Goal: Task Accomplishment & Management: Use online tool/utility

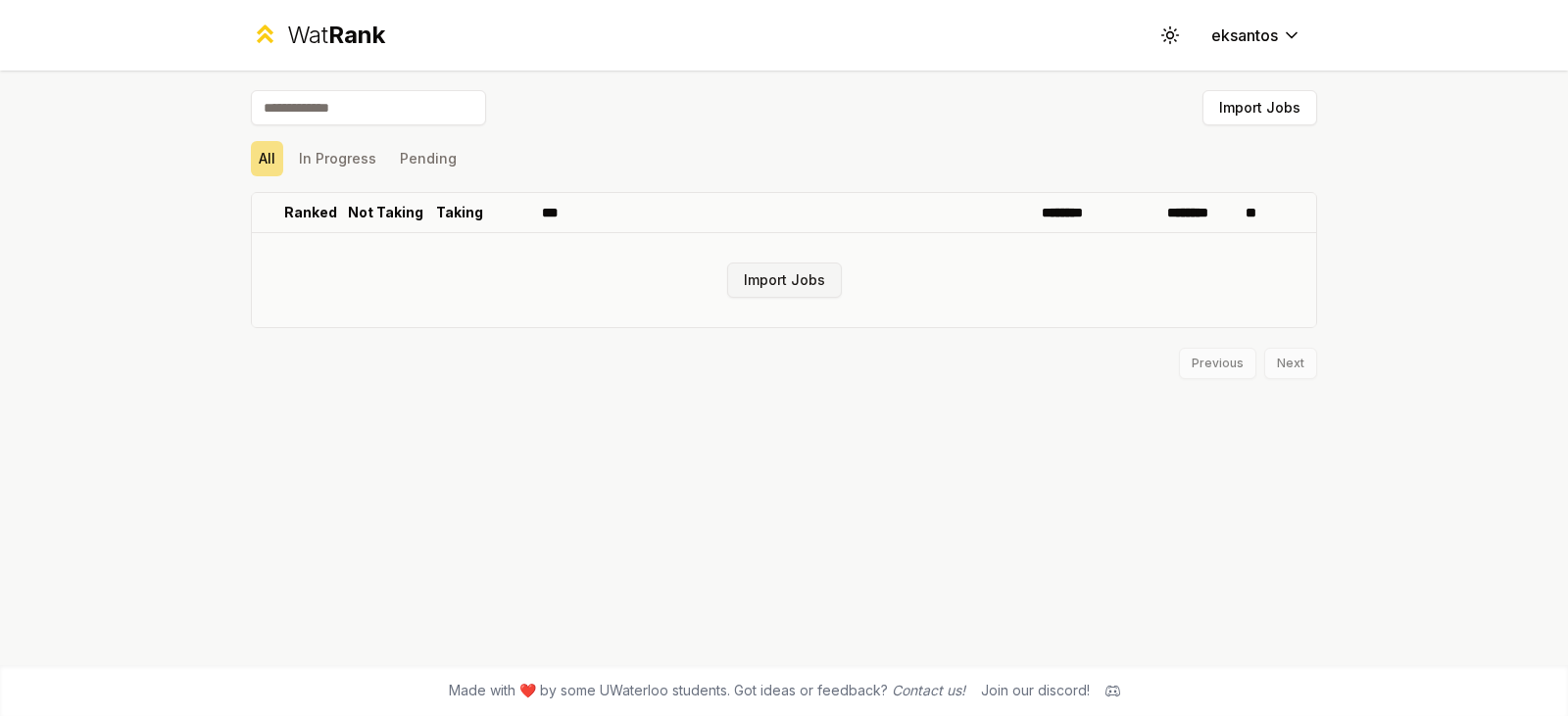
click at [838, 285] on button "Import Jobs" at bounding box center [784, 279] width 114 height 35
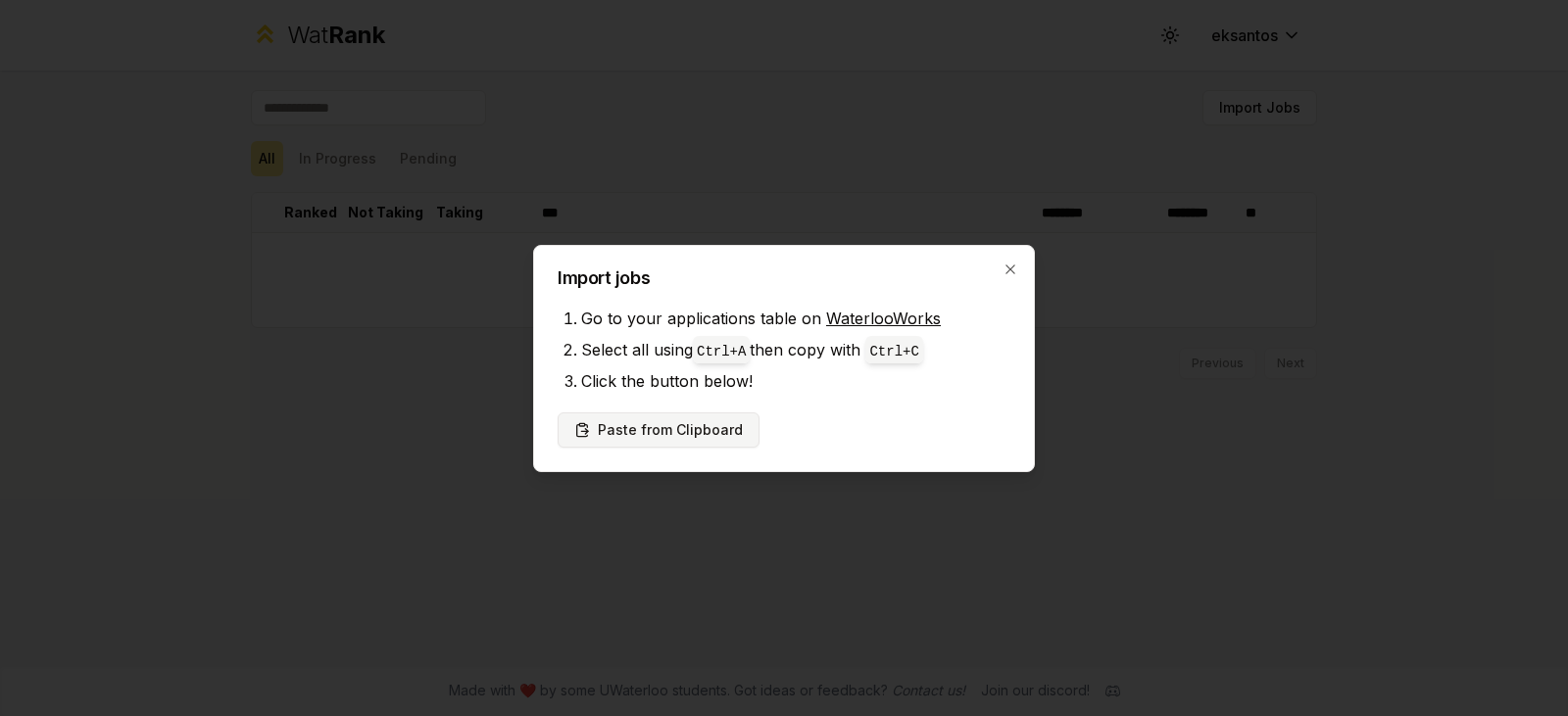
click at [702, 421] on button "Paste from Clipboard" at bounding box center [659, 430] width 202 height 35
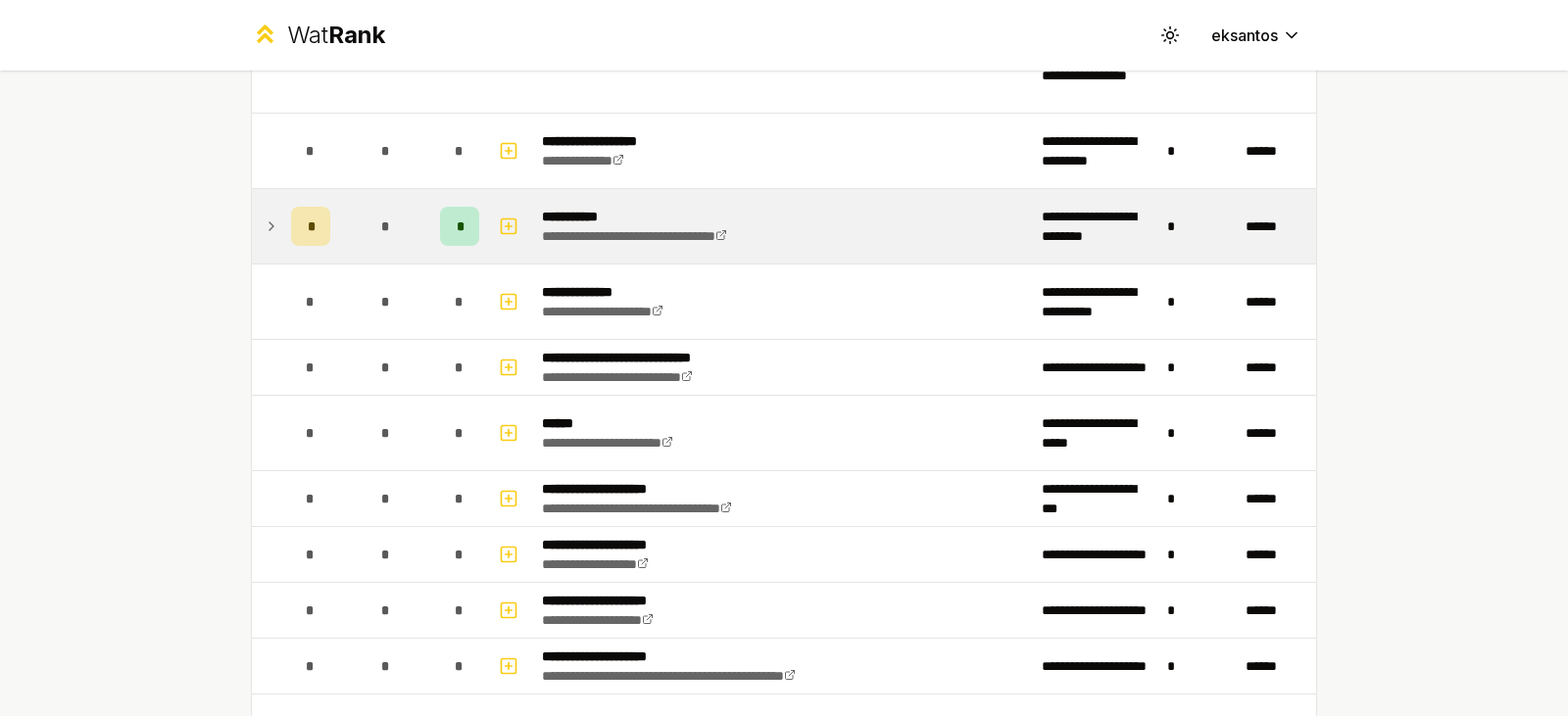
scroll to position [1079, 0]
click at [270, 228] on icon at bounding box center [272, 228] width 4 height 8
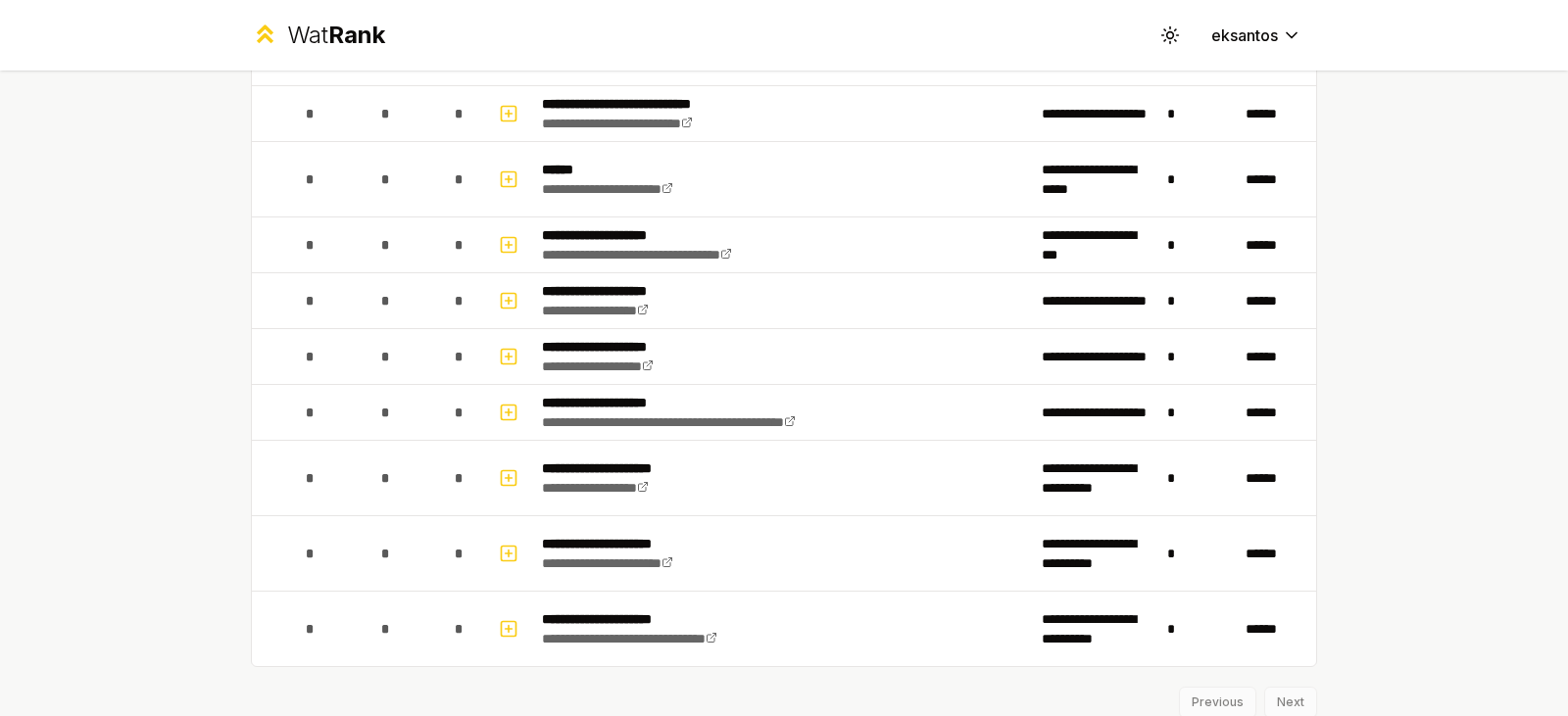
scroll to position [1478, 0]
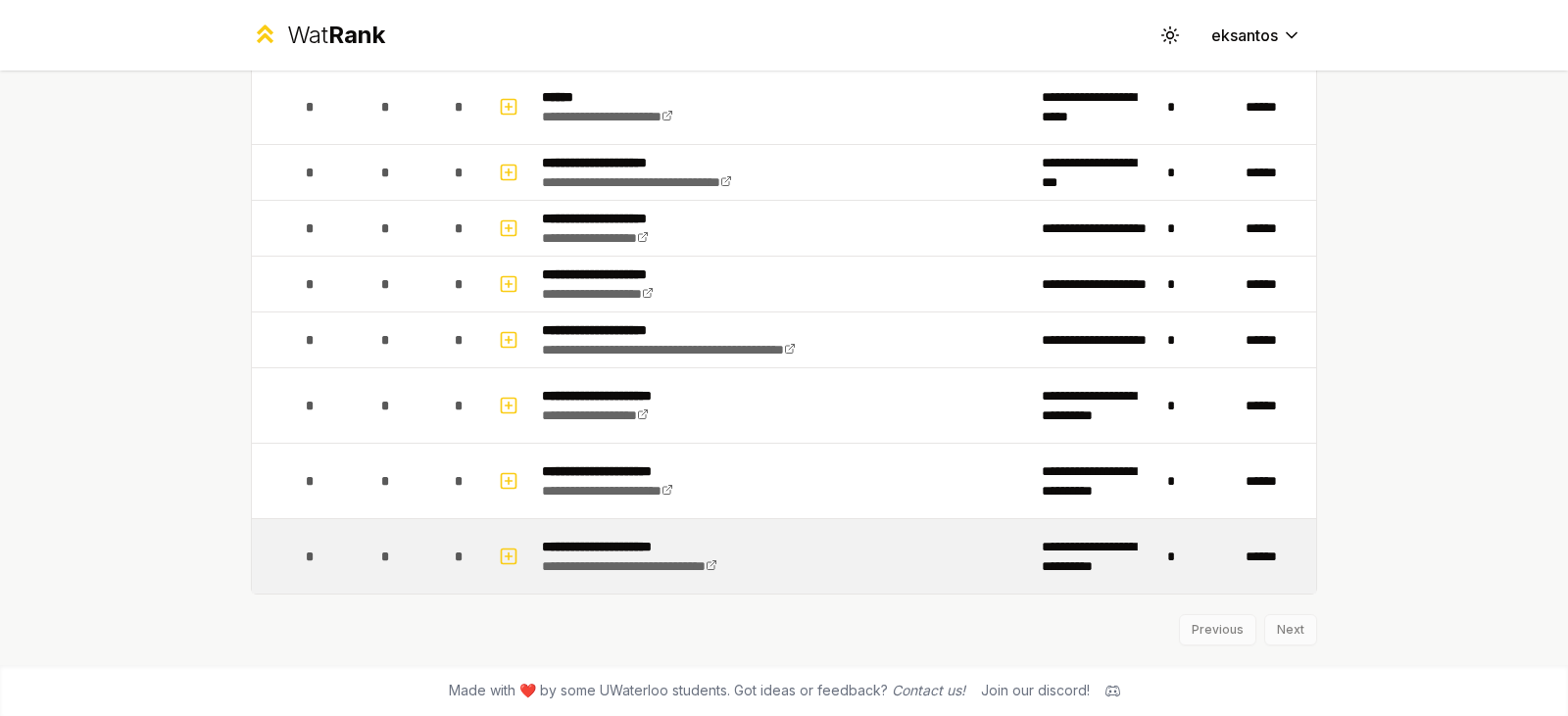
click at [534, 549] on td "**********" at bounding box center [784, 556] width 499 height 75
click at [507, 552] on icon "button" at bounding box center [508, 557] width 20 height 24
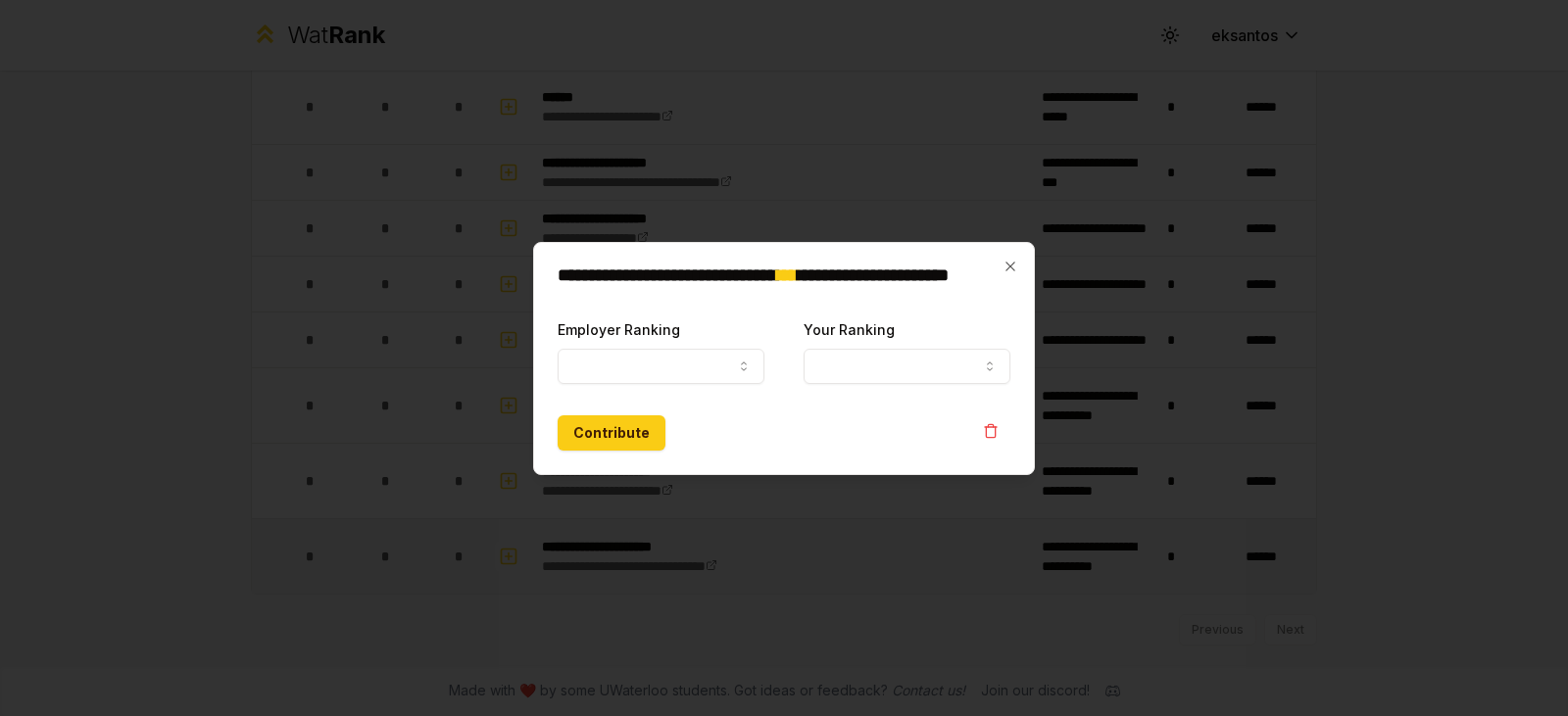
select select
click at [741, 363] on icon "button" at bounding box center [744, 367] width 16 height 16
click at [740, 361] on icon "button" at bounding box center [744, 367] width 16 height 16
select select "******"
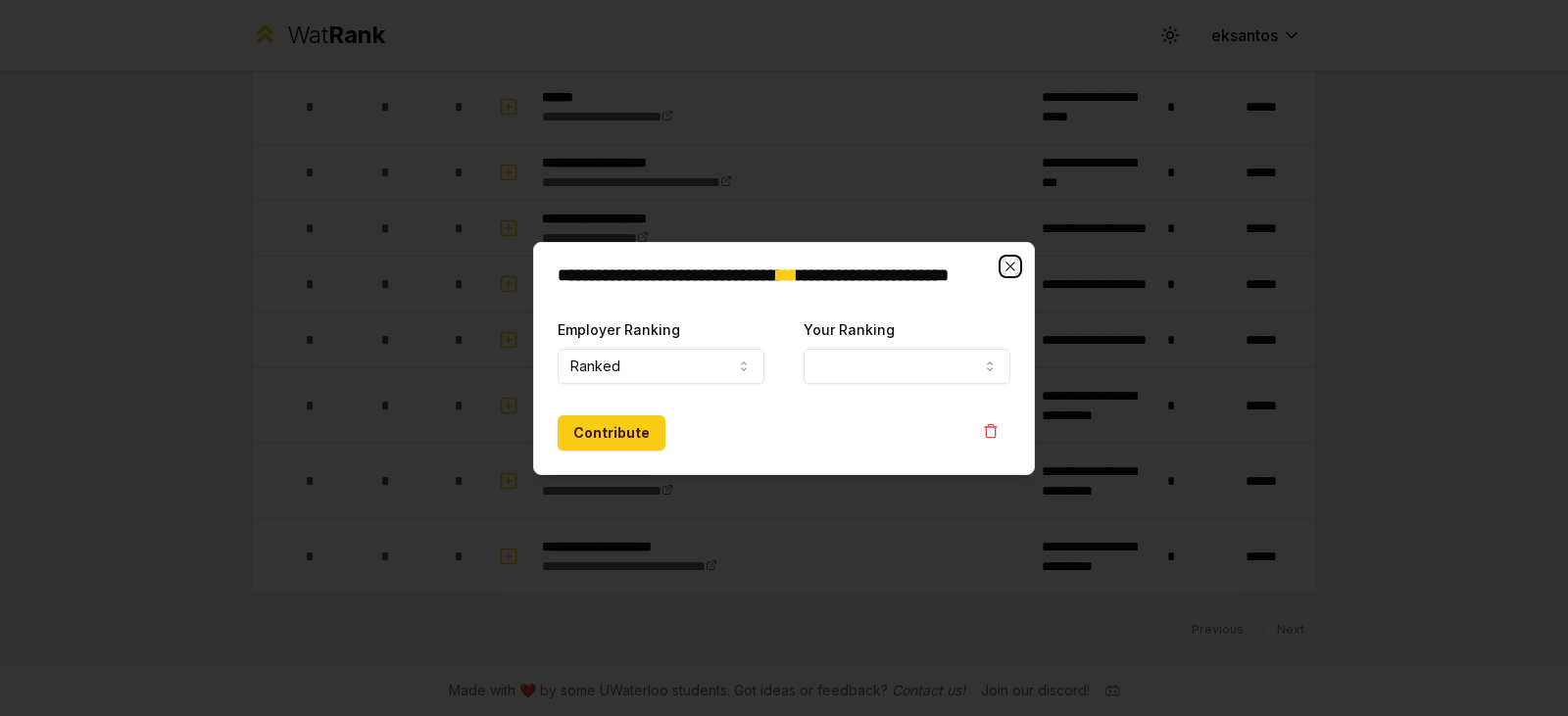
click at [1006, 266] on icon "button" at bounding box center [1011, 267] width 16 height 16
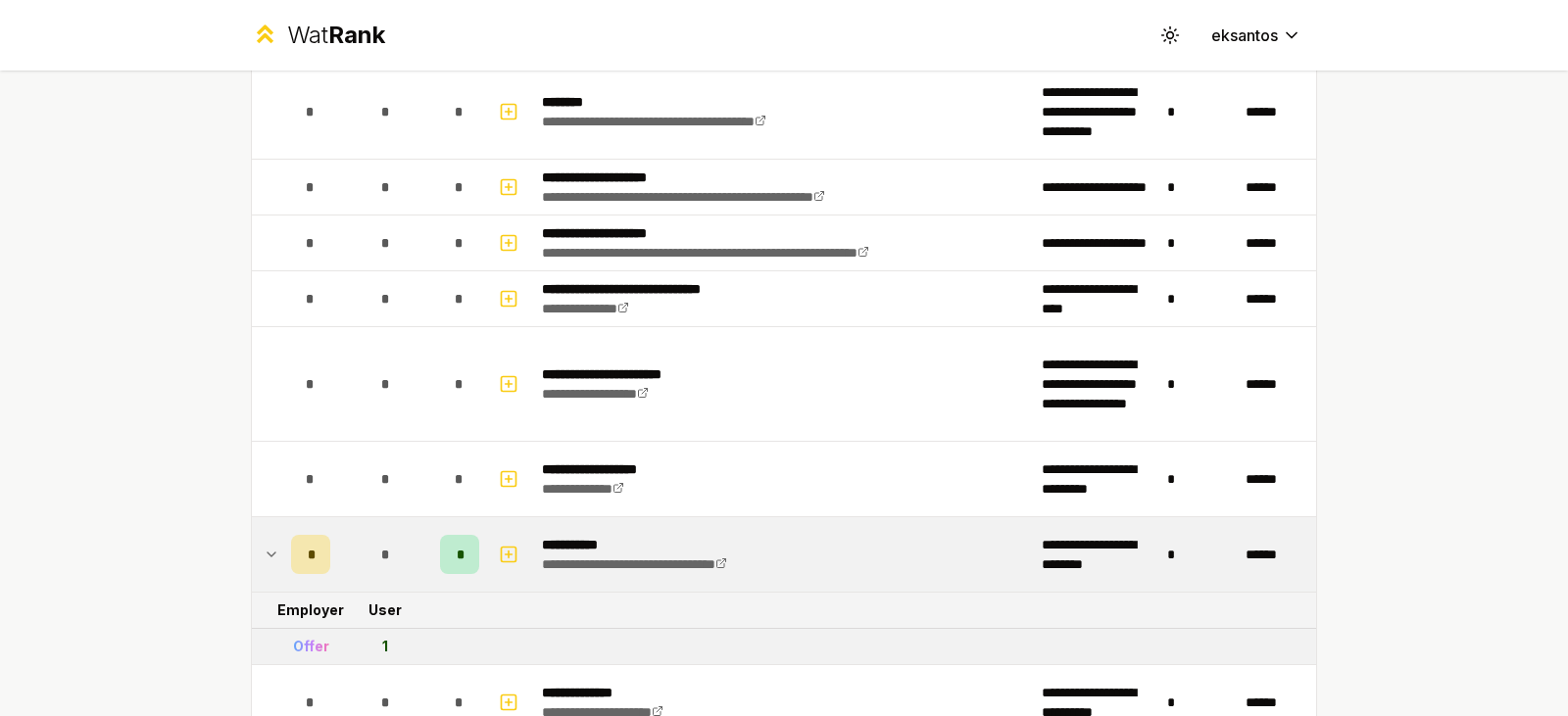
scroll to position [751, 0]
click at [266, 548] on icon at bounding box center [272, 556] width 16 height 24
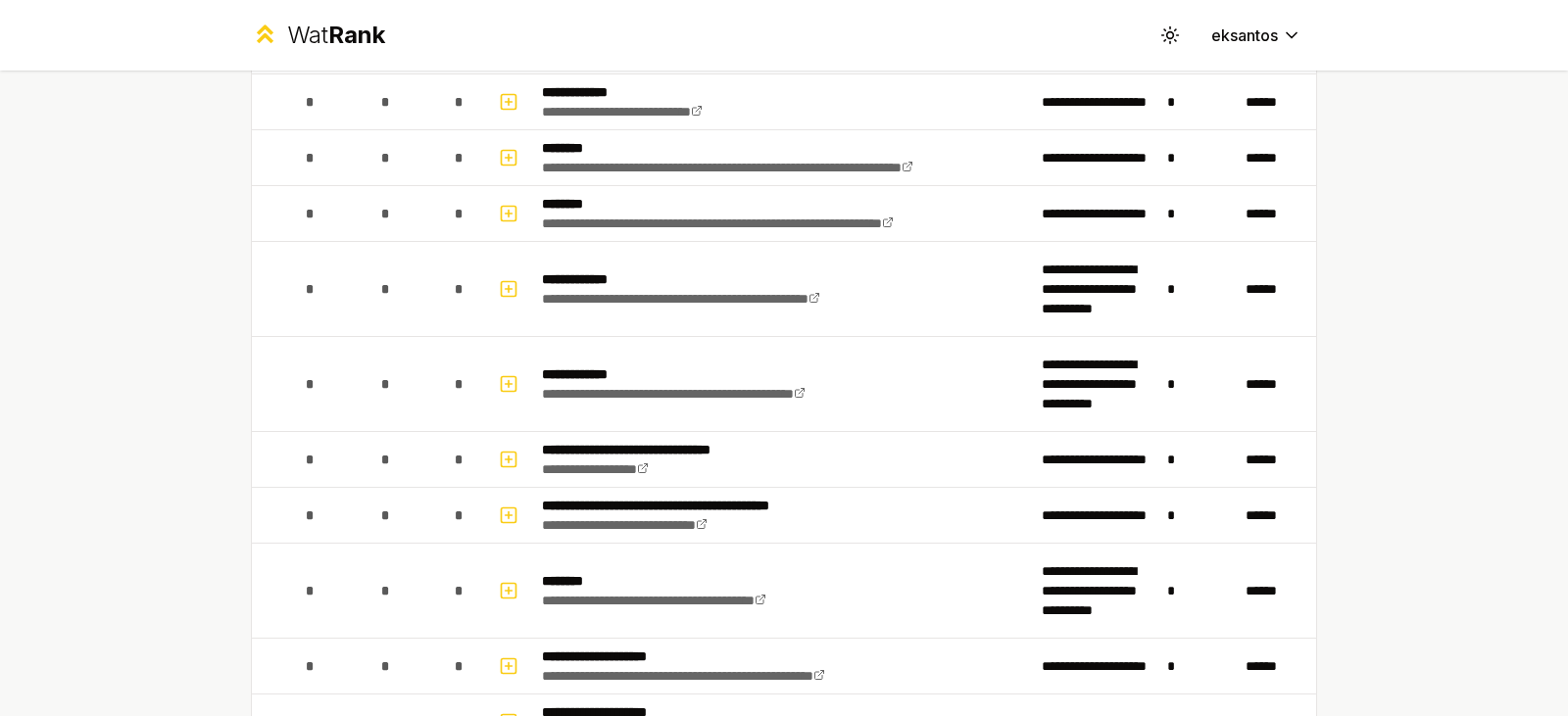
scroll to position [0, 0]
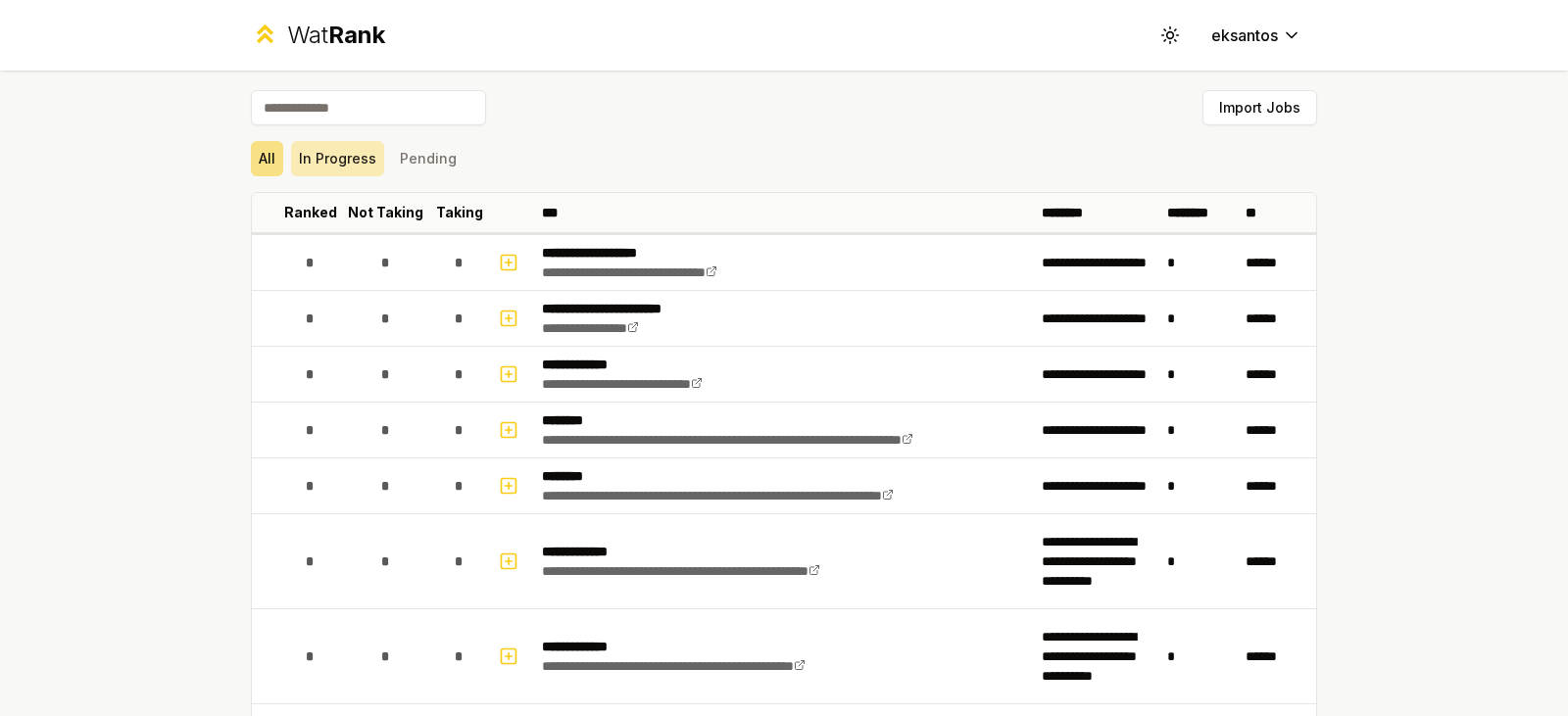
click at [337, 171] on button "In Progress" at bounding box center [338, 158] width 94 height 35
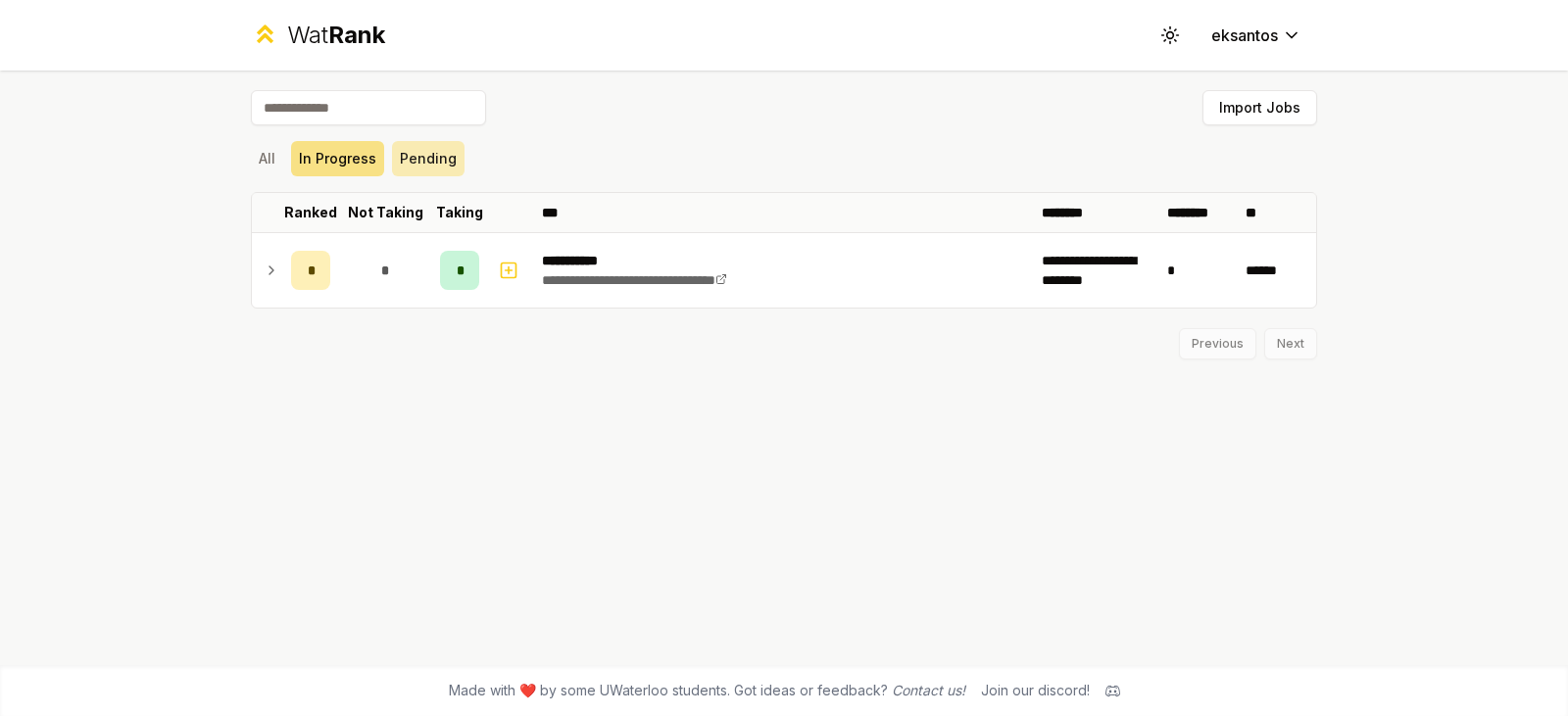
click at [430, 171] on button "Pending" at bounding box center [428, 158] width 73 height 35
